Goal: Task Accomplishment & Management: Manage account settings

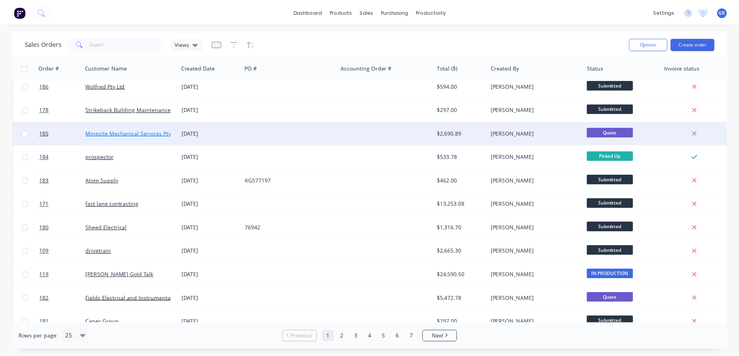
scroll to position [78, 0]
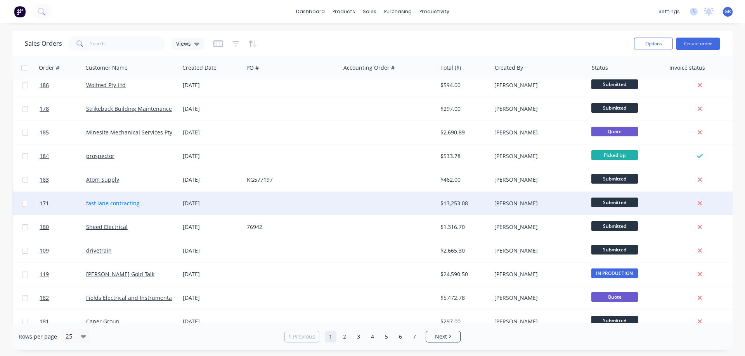
click at [119, 201] on link "fast lane contracting" at bounding box center [113, 203] width 54 height 7
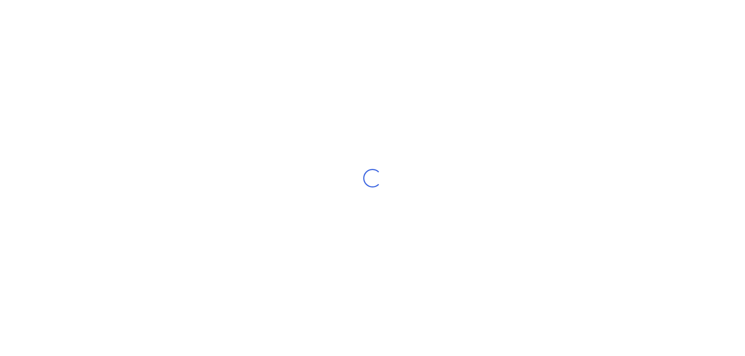
click at [119, 201] on div "Loading..." at bounding box center [372, 178] width 745 height 356
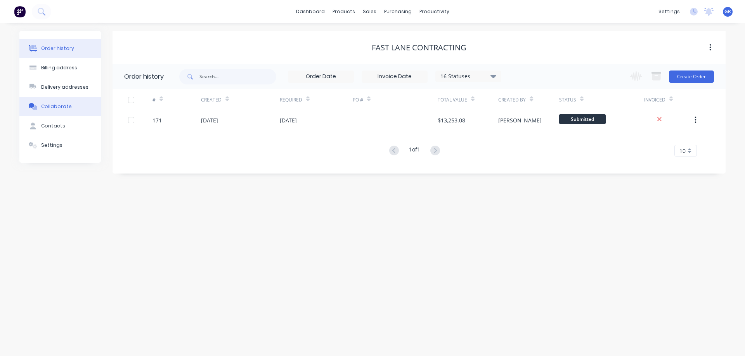
click at [62, 107] on div "Collaborate" at bounding box center [56, 106] width 31 height 7
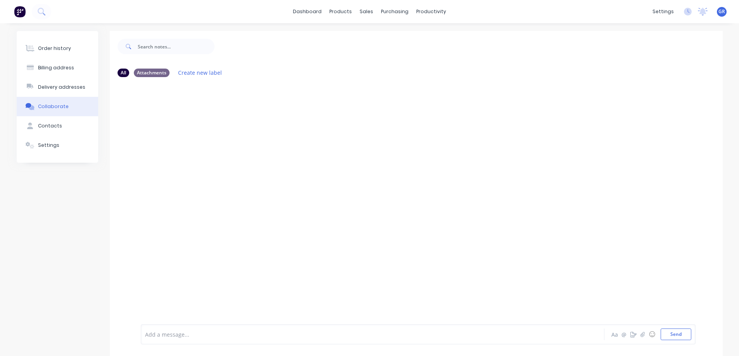
click at [53, 108] on div "Collaborate" at bounding box center [53, 106] width 31 height 7
click at [56, 48] on div "Order history" at bounding box center [54, 48] width 33 height 7
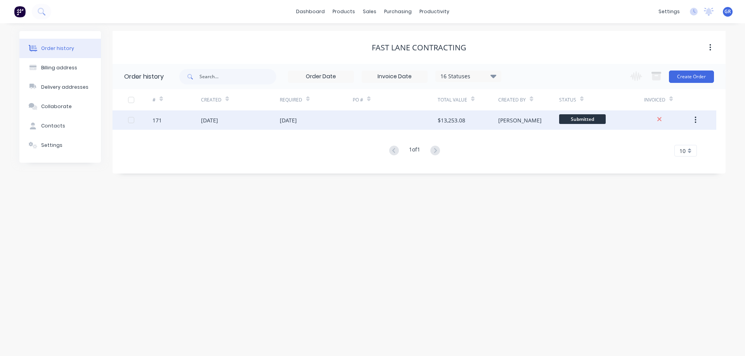
click at [239, 117] on div "[DATE]" at bounding box center [240, 120] width 79 height 19
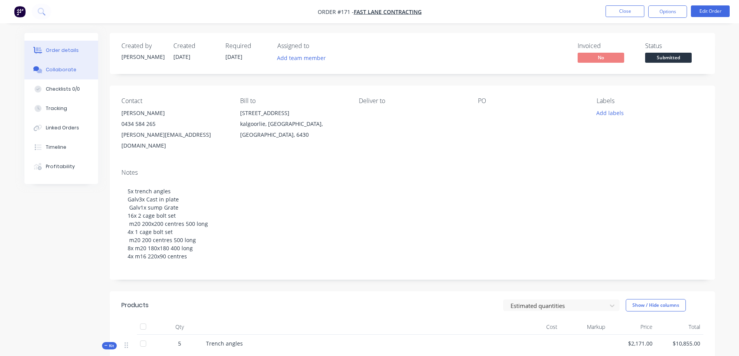
click at [57, 71] on div "Collaborate" at bounding box center [61, 69] width 31 height 7
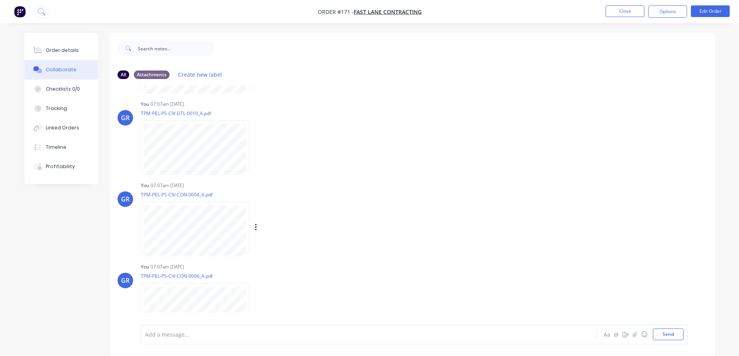
scroll to position [571, 0]
